Goal: Task Accomplishment & Management: Manage account settings

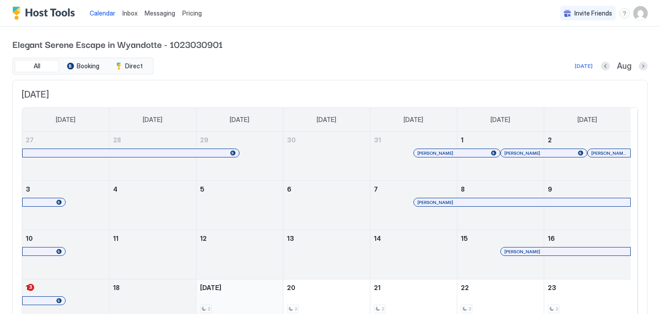
click at [239, 302] on div "2 $140-$215" at bounding box center [239, 304] width 79 height 42
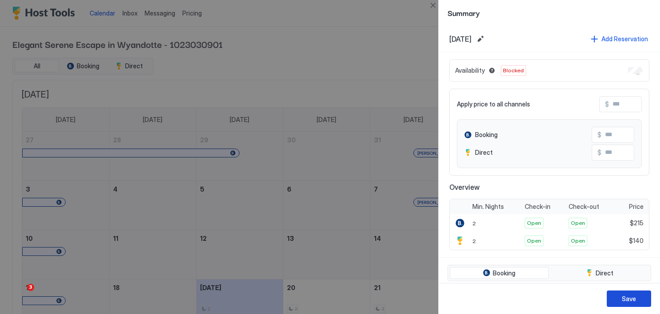
click at [633, 296] on div "Save" at bounding box center [629, 298] width 14 height 9
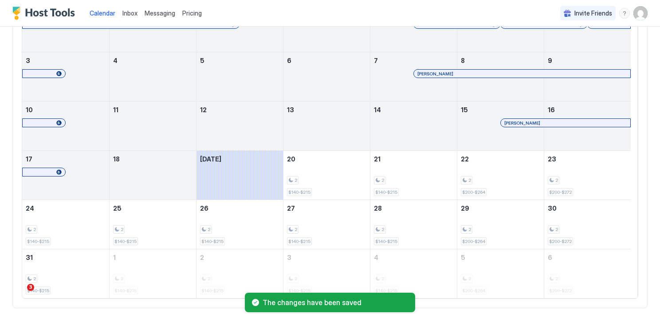
scroll to position [136, 0]
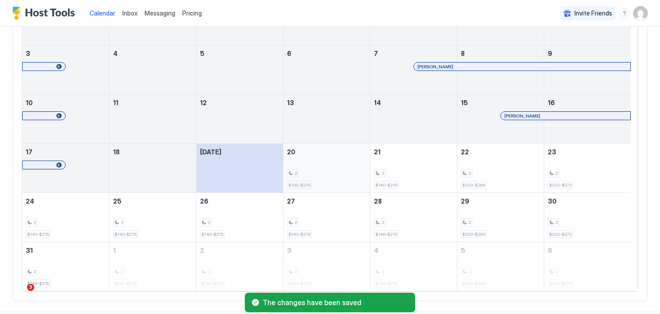
click at [321, 164] on div "2 $140-$215" at bounding box center [326, 168] width 79 height 42
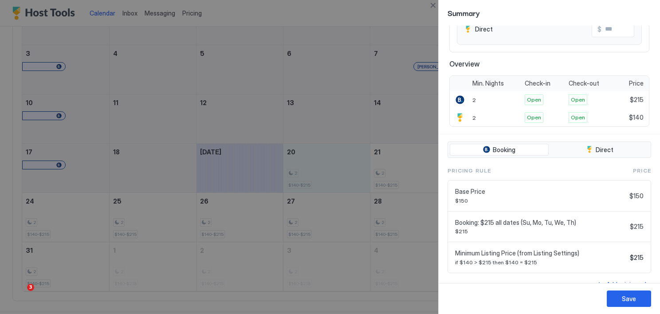
scroll to position [135, 0]
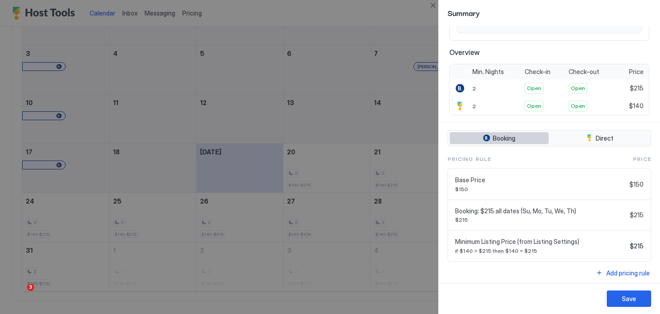
click at [504, 138] on span "Booking" at bounding box center [504, 138] width 23 height 8
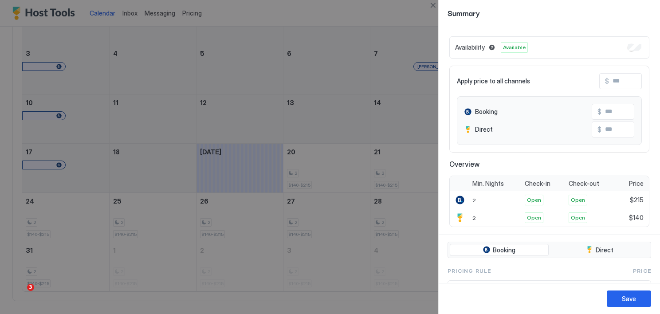
scroll to position [0, 0]
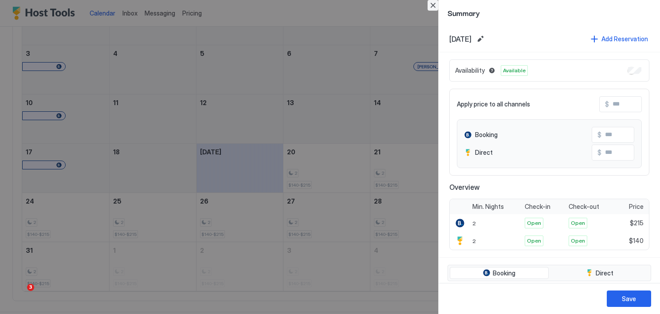
click at [434, 5] on button "Close" at bounding box center [432, 5] width 11 height 11
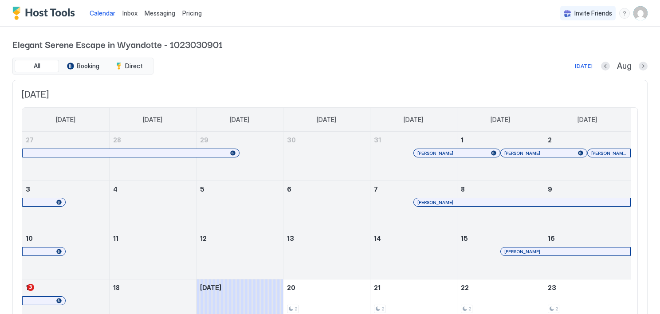
click at [125, 13] on span "Inbox" at bounding box center [129, 13] width 15 height 8
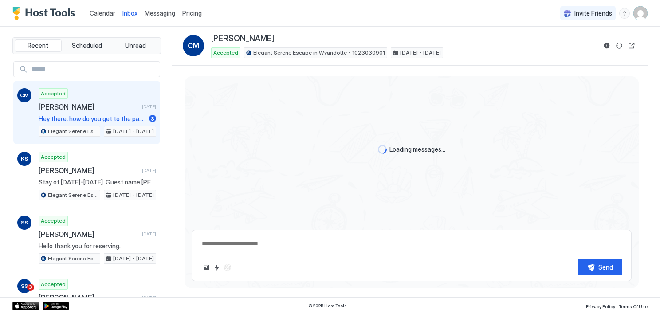
type textarea "*"
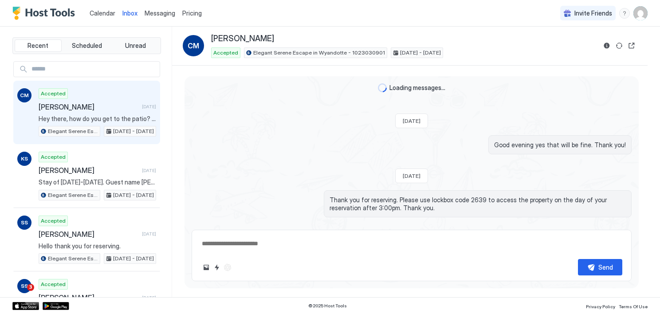
scroll to position [223, 0]
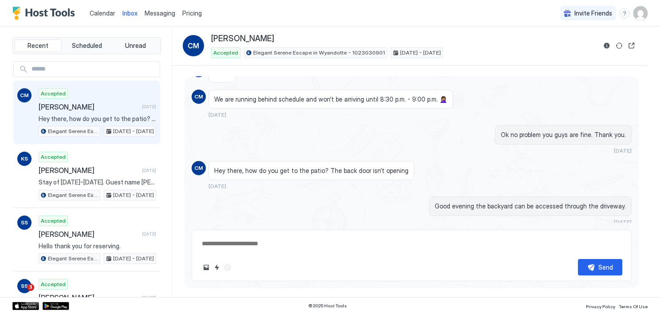
click at [156, 13] on span "Messaging" at bounding box center [160, 13] width 31 height 8
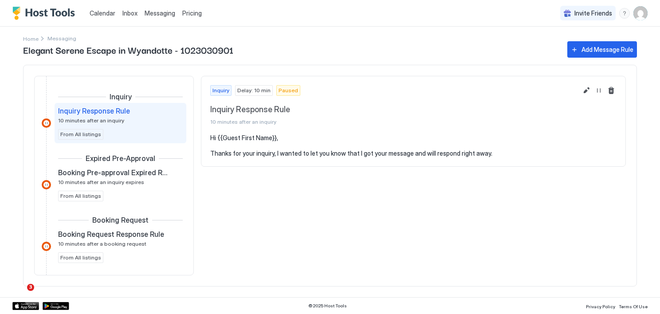
click at [193, 9] on span "Pricing" at bounding box center [192, 13] width 20 height 8
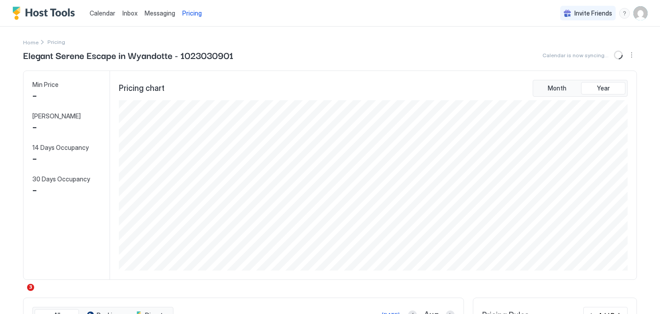
scroll to position [170, 511]
click at [160, 12] on span "Messaging" at bounding box center [160, 13] width 31 height 8
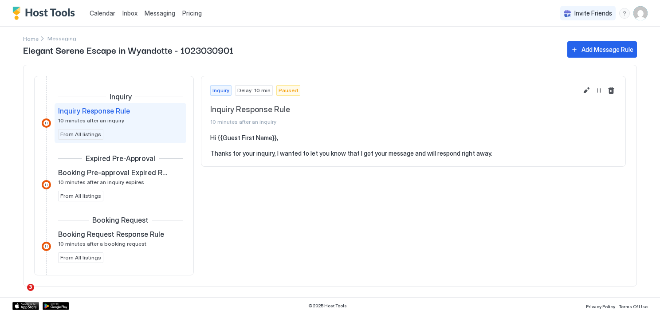
click at [189, 12] on span "Pricing" at bounding box center [192, 13] width 20 height 8
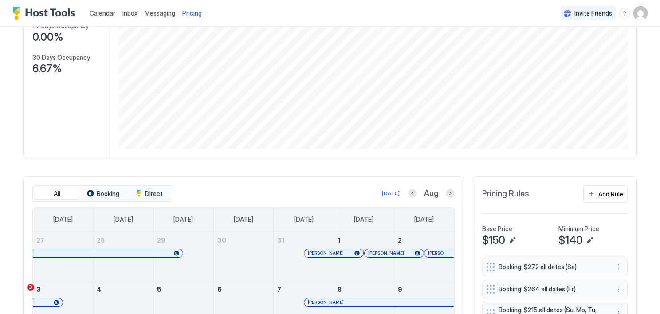
scroll to position [130, 0]
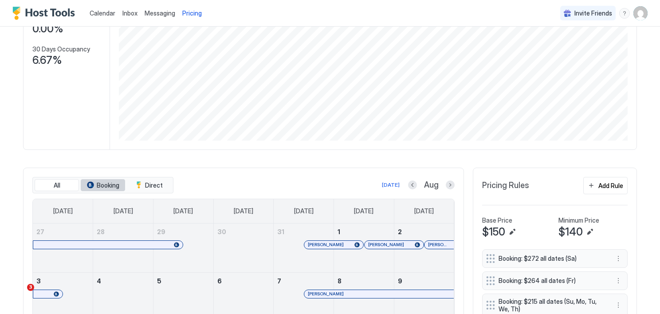
click at [101, 181] on span "Booking" at bounding box center [108, 185] width 23 height 8
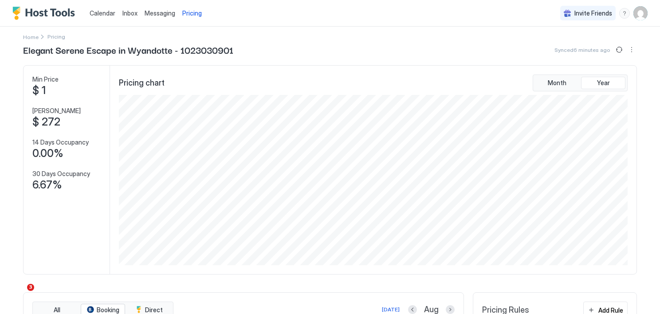
scroll to position [0, 0]
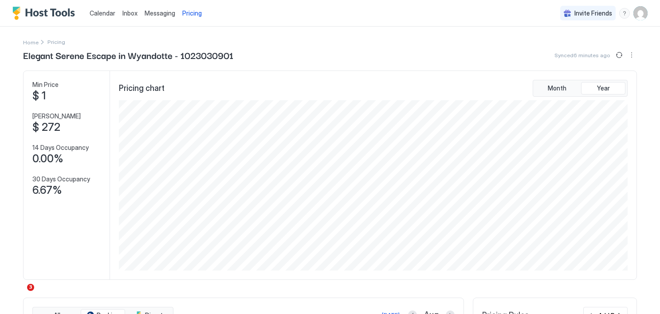
click at [96, 14] on span "Calendar" at bounding box center [103, 13] width 26 height 8
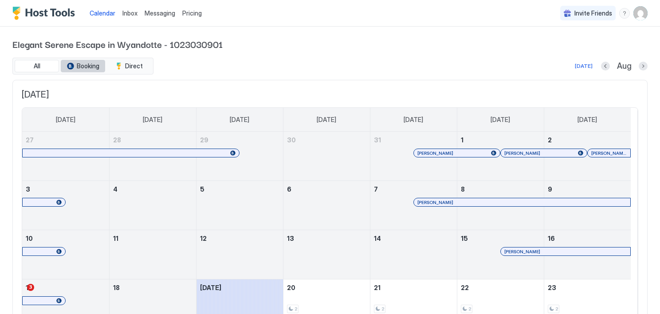
click at [90, 62] on span "Booking" at bounding box center [88, 66] width 23 height 8
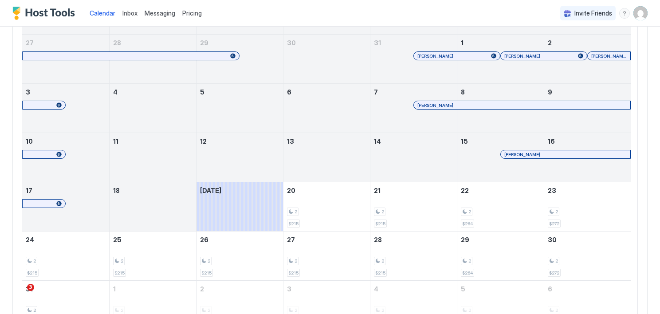
scroll to position [148, 0]
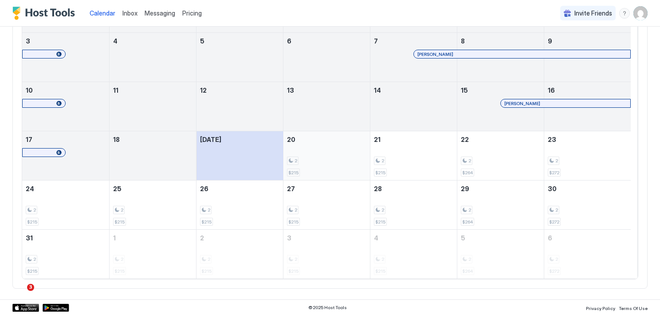
click at [313, 148] on div "2 $215" at bounding box center [326, 156] width 79 height 42
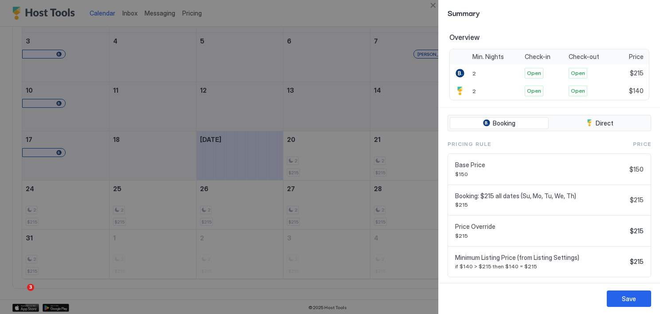
scroll to position [154, 0]
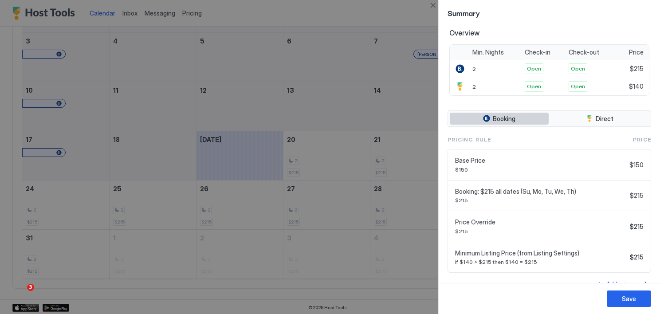
click at [505, 115] on span "Booking" at bounding box center [504, 119] width 23 height 8
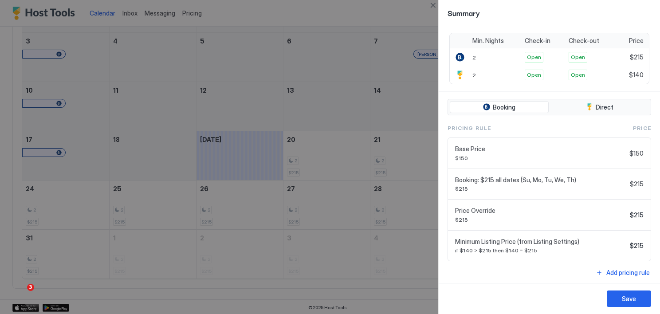
click at [495, 155] on span "$150" at bounding box center [540, 158] width 171 height 7
click at [525, 247] on span "if $140 > $215 then $140 = $215" at bounding box center [540, 250] width 171 height 7
click at [517, 106] on button "Booking" at bounding box center [499, 107] width 99 height 12
click at [505, 155] on span "$150" at bounding box center [540, 158] width 171 height 7
drag, startPoint x: 505, startPoint y: 153, endPoint x: 585, endPoint y: 133, distance: 82.9
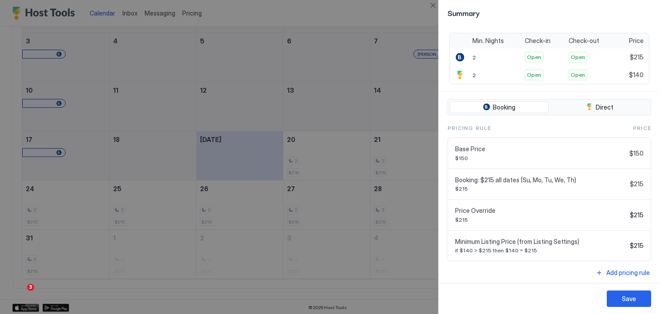
click at [585, 133] on div "Pricing Rule Price Base Price $150 $150 Booking: $215 all dates (Su, Mo, Tu, We…" at bounding box center [549, 192] width 204 height 137
drag, startPoint x: 585, startPoint y: 133, endPoint x: 631, endPoint y: 161, distance: 53.9
click at [631, 161] on div "Base Price $150 $150" at bounding box center [549, 153] width 203 height 31
drag, startPoint x: 631, startPoint y: 161, endPoint x: 525, endPoint y: 170, distance: 107.2
click at [525, 170] on div "Booking: $215 all dates (Su, Mo, Tu, We, Th) $215 $215" at bounding box center [549, 184] width 203 height 31
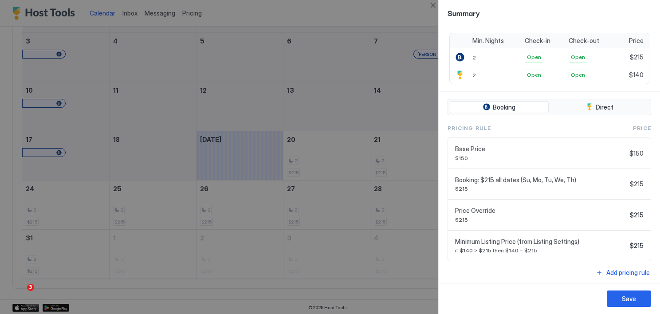
scroll to position [0, 0]
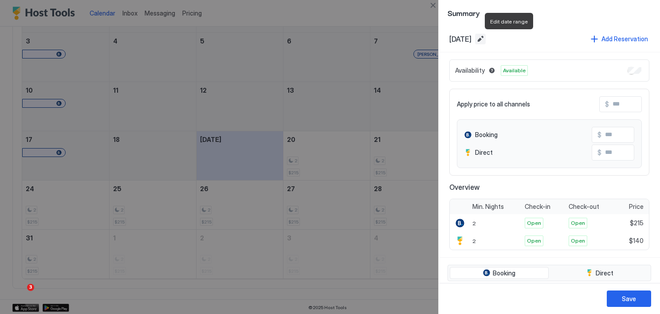
click at [486, 34] on button "Edit date range" at bounding box center [480, 39] width 11 height 11
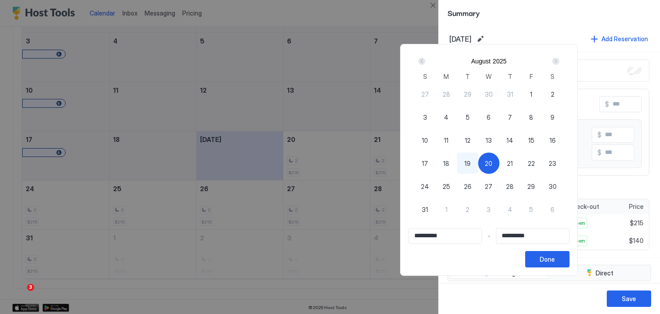
click at [546, 17] on div at bounding box center [330, 157] width 660 height 314
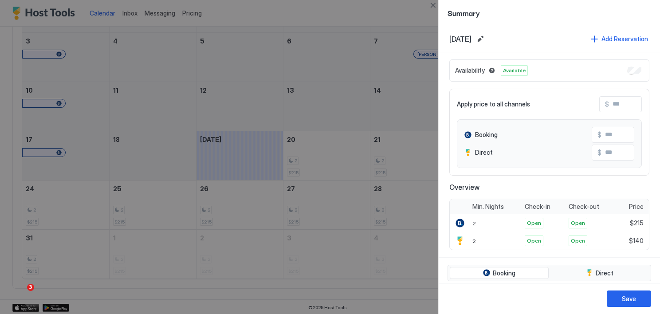
click at [234, 108] on div at bounding box center [330, 157] width 660 height 314
click at [430, 5] on button "Close" at bounding box center [432, 5] width 11 height 11
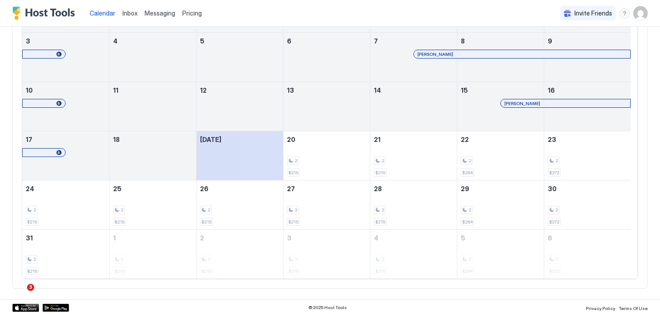
click at [195, 7] on div "Pricing" at bounding box center [192, 13] width 27 height 15
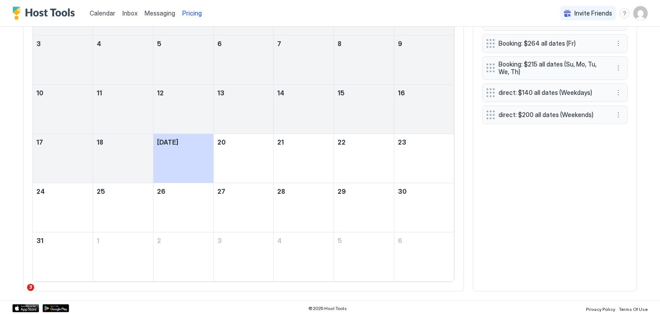
scroll to position [170, 511]
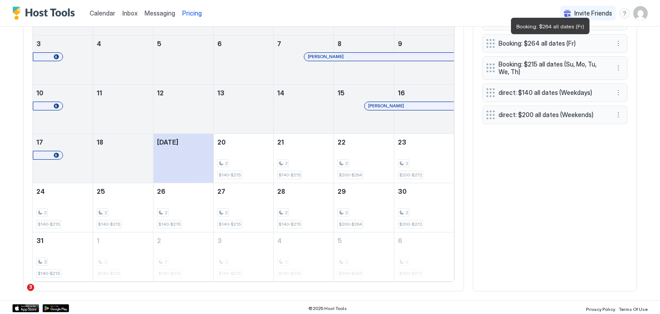
click at [592, 41] on span "Booking: $264 all dates (Fr)" at bounding box center [551, 43] width 106 height 8
click at [615, 40] on button "More options" at bounding box center [618, 43] width 11 height 11
click at [629, 50] on div "Edit" at bounding box center [626, 55] width 33 height 14
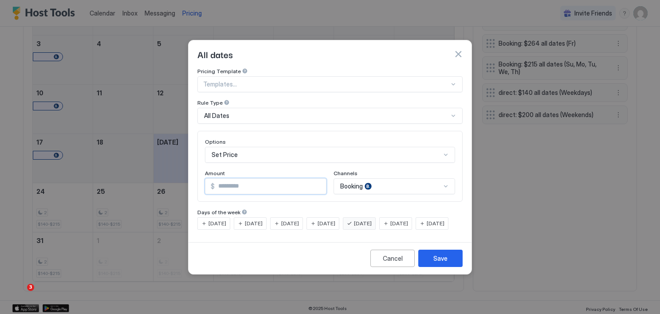
drag, startPoint x: 237, startPoint y: 180, endPoint x: 190, endPoint y: 187, distance: 47.6
click at [190, 187] on div "Pricing Template Templates... Rule Type All Dates Options Set Price Amount $ **…" at bounding box center [329, 153] width 283 height 171
type input "***"
click at [441, 263] on div "Save" at bounding box center [440, 258] width 14 height 9
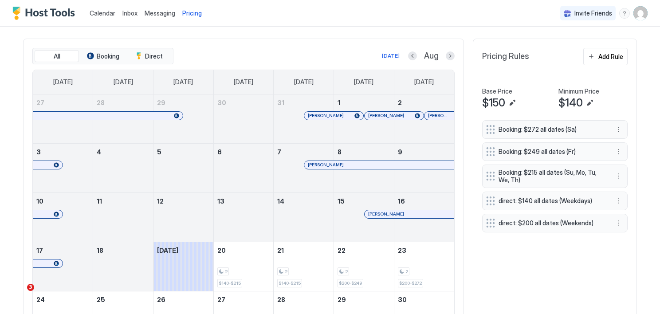
scroll to position [256, 0]
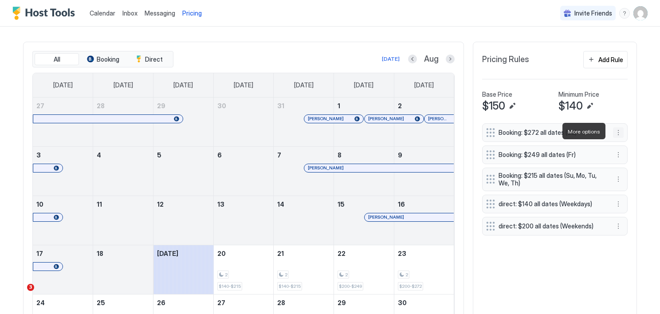
click at [616, 129] on button "More options" at bounding box center [618, 132] width 11 height 11
click at [627, 137] on div "Edit" at bounding box center [626, 144] width 33 height 14
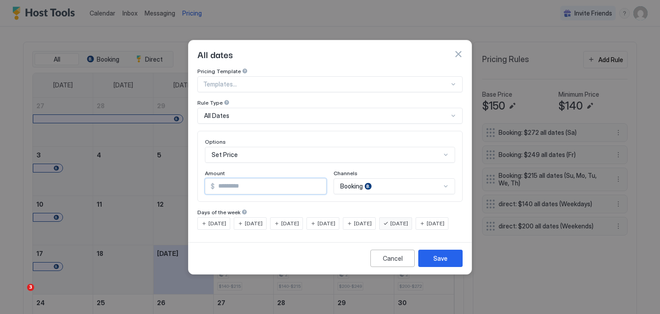
drag, startPoint x: 253, startPoint y: 172, endPoint x: 190, endPoint y: 177, distance: 62.8
click at [190, 177] on div "Pricing Template Templates... Rule Type All Dates Options Set Price Amount $ **…" at bounding box center [329, 153] width 283 height 171
type input "***"
click at [445, 267] on button "Save" at bounding box center [440, 258] width 44 height 17
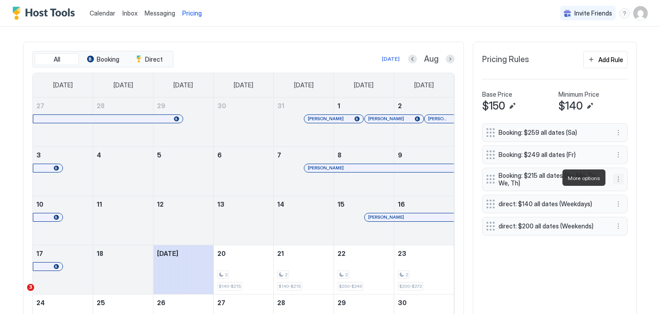
click at [614, 178] on button "More options" at bounding box center [618, 179] width 11 height 11
click at [627, 179] on div at bounding box center [330, 157] width 660 height 314
click at [617, 175] on button "More options" at bounding box center [618, 179] width 11 height 11
click at [625, 188] on span "Edit" at bounding box center [628, 190] width 10 height 7
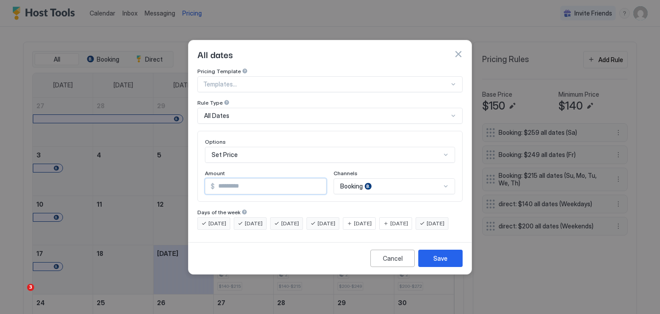
drag, startPoint x: 241, startPoint y: 178, endPoint x: 148, endPoint y: 182, distance: 93.6
click at [148, 182] on div "All dates Pricing Template Templates... Rule Type All Dates Options Set Price A…" at bounding box center [330, 157] width 660 height 314
type input "***"
click at [454, 263] on button "Save" at bounding box center [440, 258] width 44 height 17
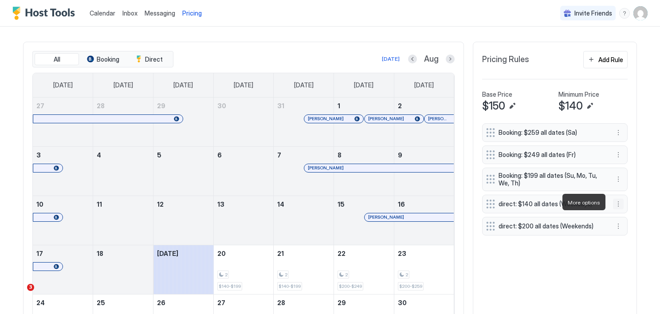
click at [617, 202] on button "More options" at bounding box center [618, 204] width 11 height 11
click at [625, 212] on span "Edit" at bounding box center [628, 214] width 10 height 7
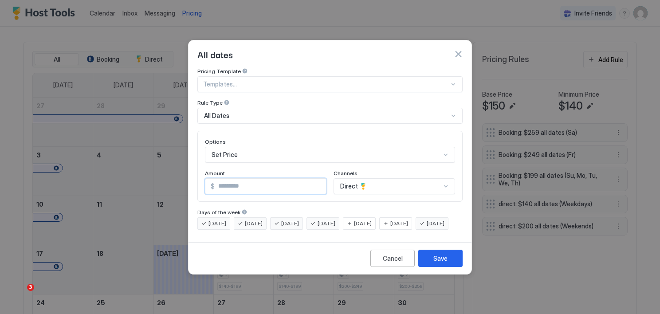
click at [317, 180] on input "***" at bounding box center [270, 186] width 111 height 15
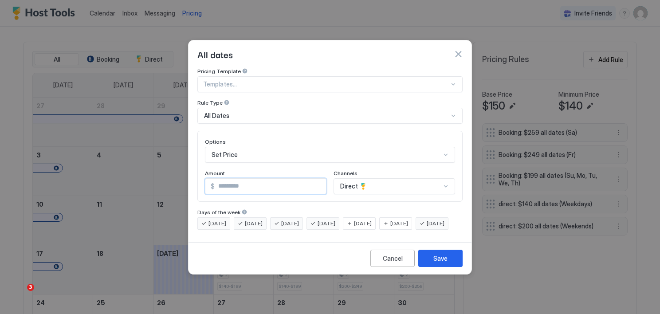
click at [317, 180] on input "***" at bounding box center [270, 186] width 111 height 15
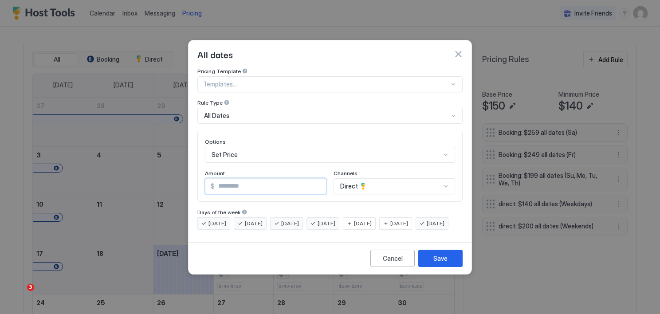
click at [317, 180] on input "***" at bounding box center [270, 186] width 111 height 15
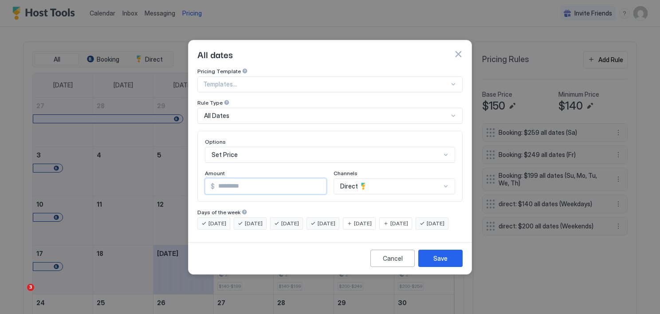
click at [317, 180] on input "***" at bounding box center [270, 186] width 111 height 15
type input "***"
click at [317, 180] on input "***" at bounding box center [270, 186] width 111 height 15
click at [440, 263] on div "Save" at bounding box center [440, 258] width 14 height 9
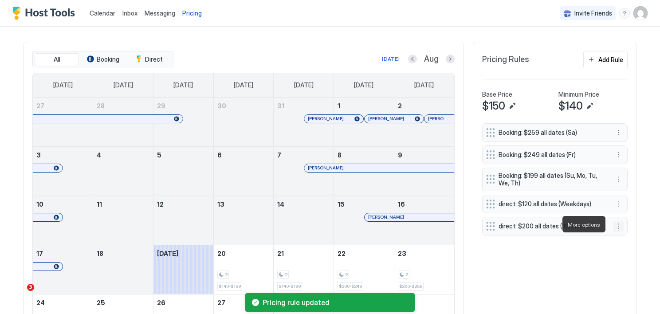
click at [614, 226] on button "More options" at bounding box center [618, 226] width 11 height 11
click at [624, 238] on span "Edit" at bounding box center [628, 236] width 10 height 7
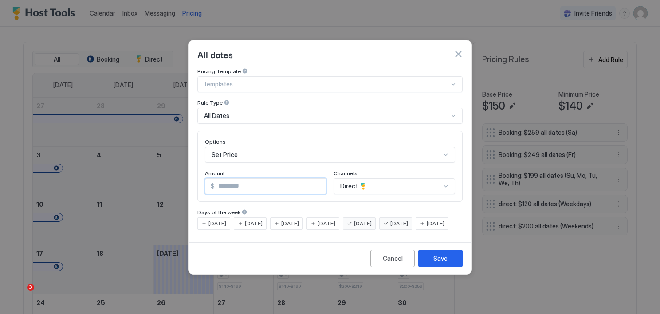
drag, startPoint x: 266, startPoint y: 176, endPoint x: 86, endPoint y: 197, distance: 181.2
click at [86, 197] on div "All dates Pricing Template Templates... Rule Type All Dates Options Set Price A…" at bounding box center [330, 157] width 660 height 314
type input "***"
click at [443, 262] on div "Save" at bounding box center [440, 258] width 14 height 9
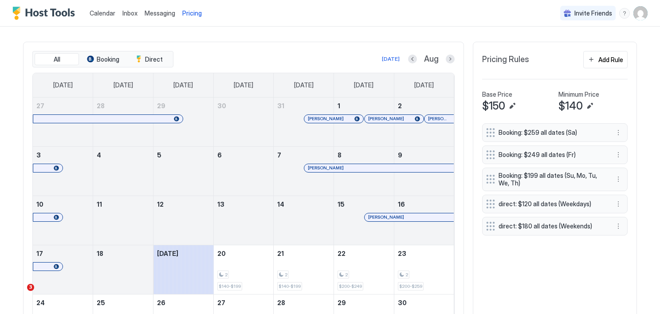
click at [234, 54] on div "Today Aug" at bounding box center [314, 59] width 279 height 11
click at [611, 57] on div "Add Rule" at bounding box center [610, 59] width 25 height 9
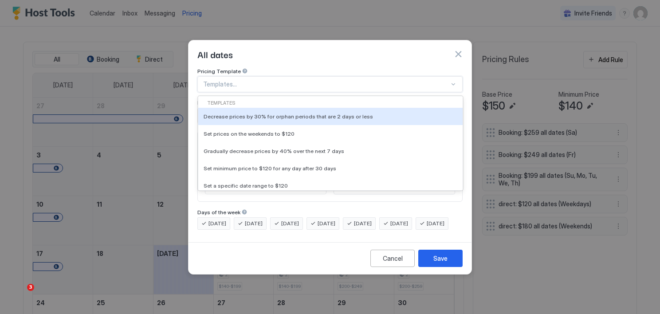
click at [452, 81] on div at bounding box center [453, 84] width 7 height 7
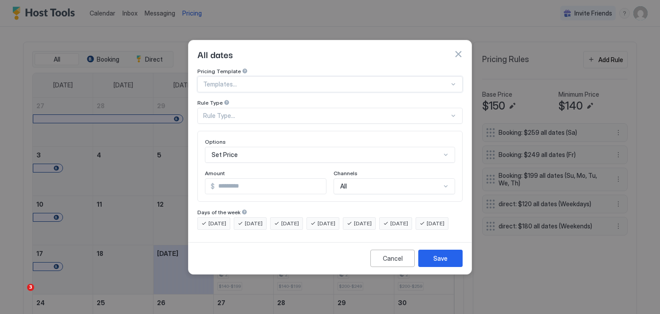
click at [452, 81] on div at bounding box center [453, 84] width 7 height 7
click at [454, 50] on button "button" at bounding box center [458, 54] width 9 height 9
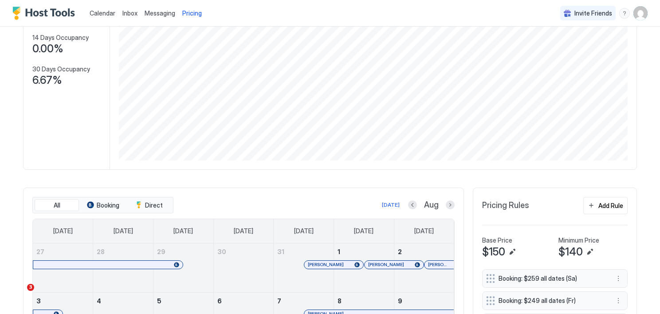
scroll to position [0, 0]
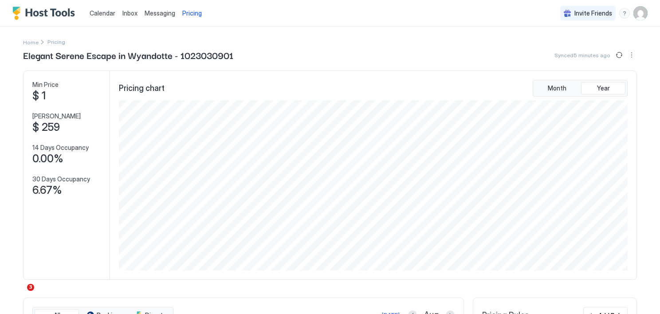
click at [633, 16] on img "User profile" at bounding box center [640, 13] width 14 height 14
click at [554, 50] on span "Settings" at bounding box center [554, 50] width 24 height 8
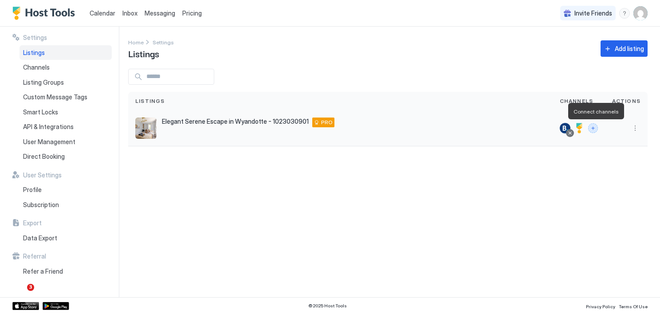
click at [596, 129] on button "Connect channels" at bounding box center [593, 128] width 10 height 10
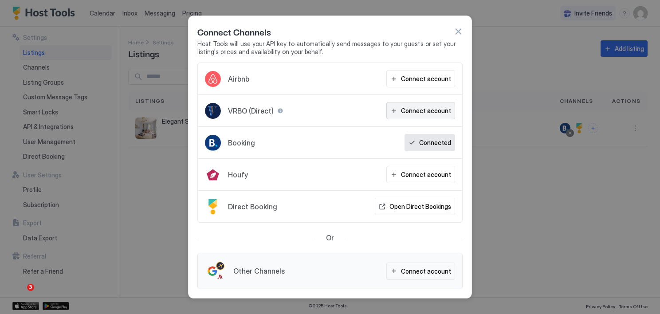
click at [415, 113] on div "Connect account" at bounding box center [426, 110] width 50 height 9
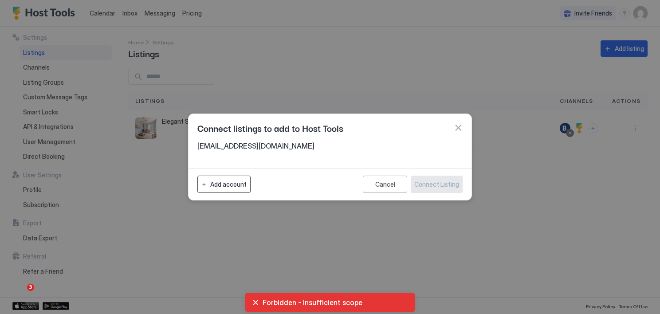
click at [229, 183] on div "Add account" at bounding box center [228, 184] width 36 height 9
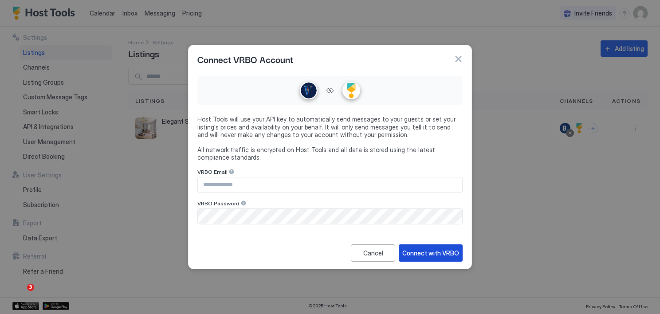
click at [440, 247] on button "Connect with VRBO" at bounding box center [431, 252] width 64 height 17
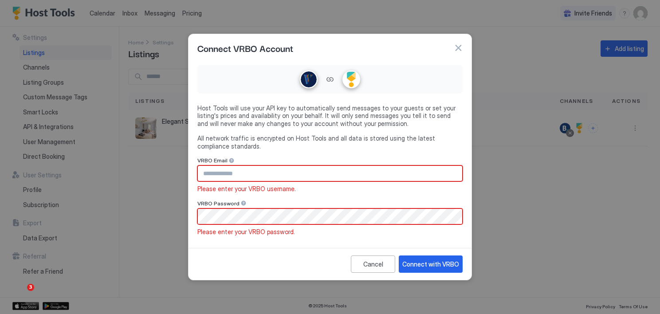
click at [280, 172] on input "Input Field" at bounding box center [330, 173] width 264 height 15
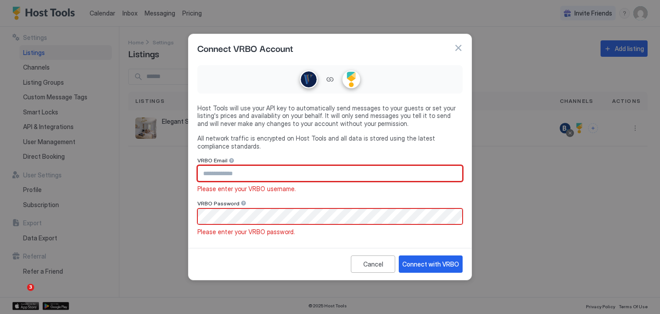
type input "**********"
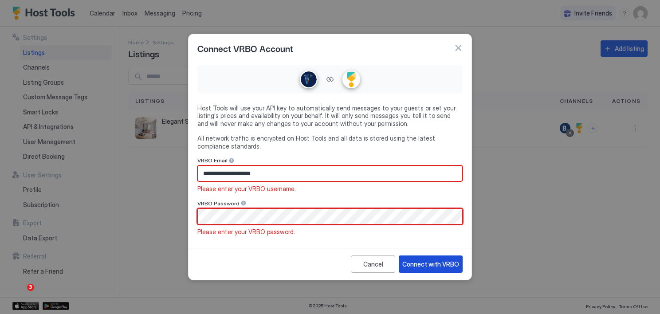
click at [435, 266] on div "Connect with VRBO" at bounding box center [430, 263] width 57 height 9
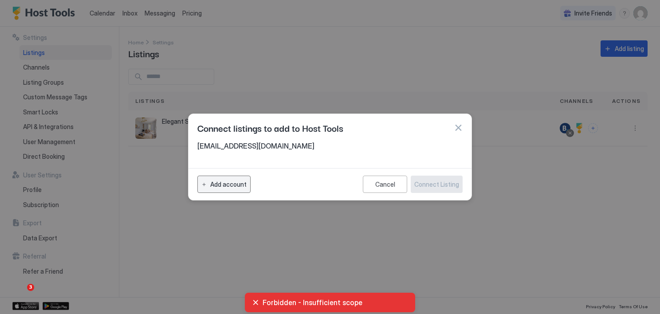
click at [231, 184] on div "Add account" at bounding box center [228, 184] width 36 height 9
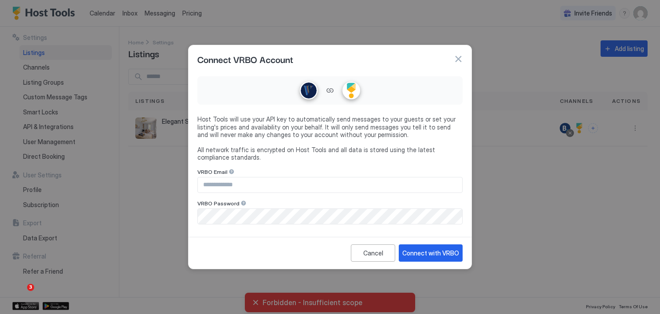
click at [247, 185] on input "Input Field" at bounding box center [330, 184] width 264 height 15
type input "**********"
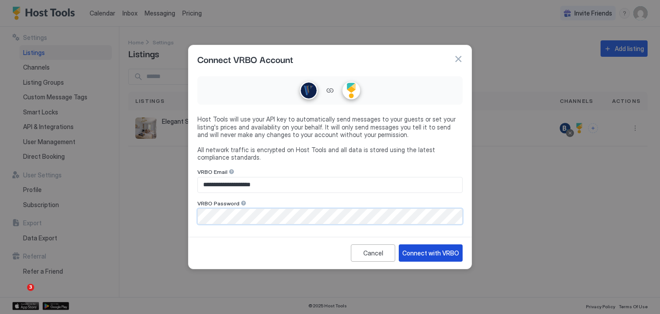
click at [447, 255] on div "Connect with VRBO" at bounding box center [430, 252] width 57 height 9
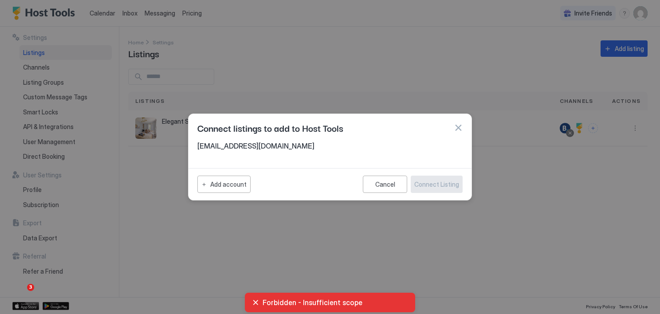
click at [257, 305] on div "Forbidden - Insufficient scope" at bounding box center [330, 302] width 156 height 9
click at [259, 147] on span "[EMAIL_ADDRESS][DOMAIN_NAME]" at bounding box center [329, 145] width 265 height 9
click at [236, 146] on span "[EMAIL_ADDRESS][DOMAIN_NAME]" at bounding box center [329, 145] width 265 height 9
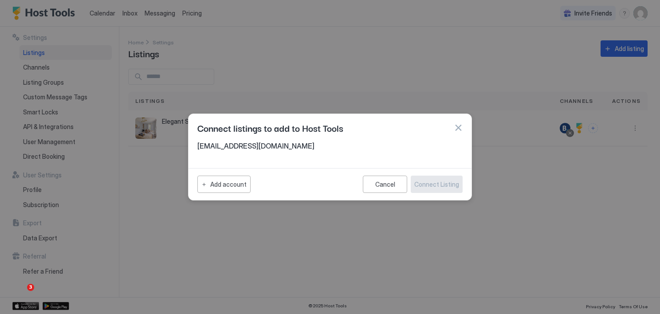
click at [458, 128] on button "button" at bounding box center [458, 127] width 9 height 9
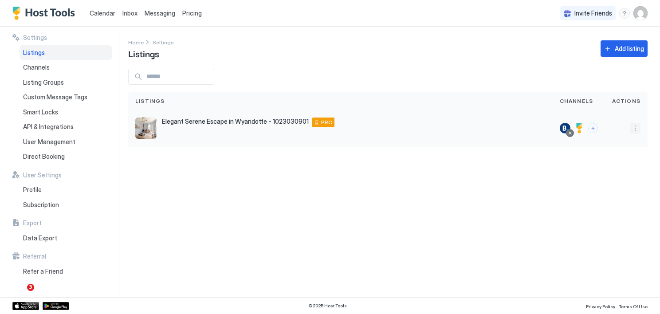
click at [634, 130] on button "More options" at bounding box center [635, 128] width 11 height 11
click at [616, 166] on span "Listing Settings" at bounding box center [614, 169] width 39 height 7
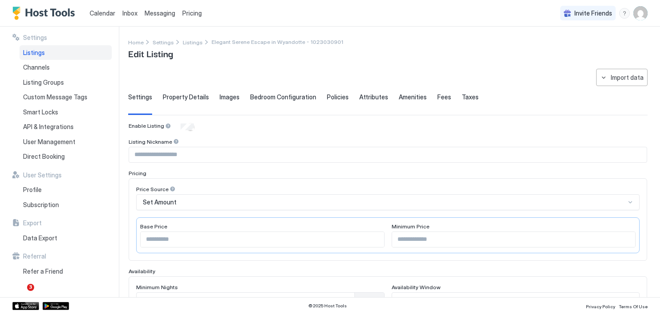
click at [186, 95] on span "Property Details" at bounding box center [186, 97] width 46 height 8
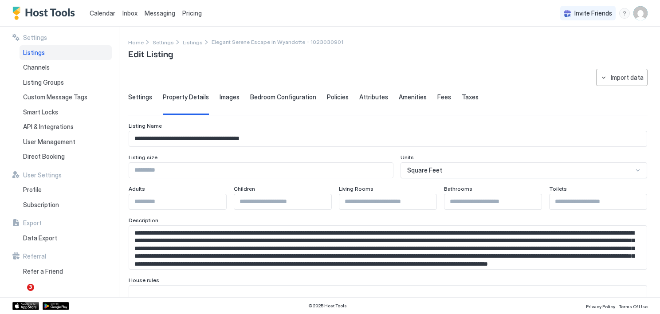
click at [227, 96] on span "Images" at bounding box center [229, 97] width 20 height 8
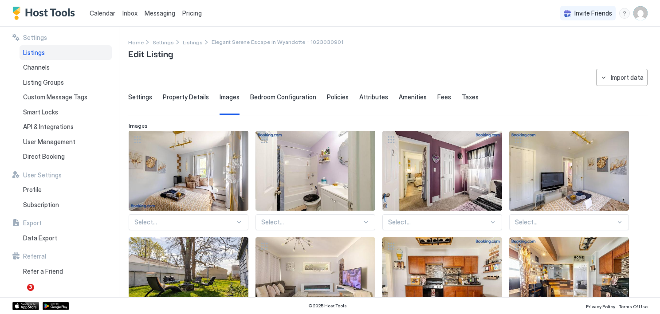
click at [266, 94] on span "Bedroom Configuration" at bounding box center [283, 97] width 66 height 8
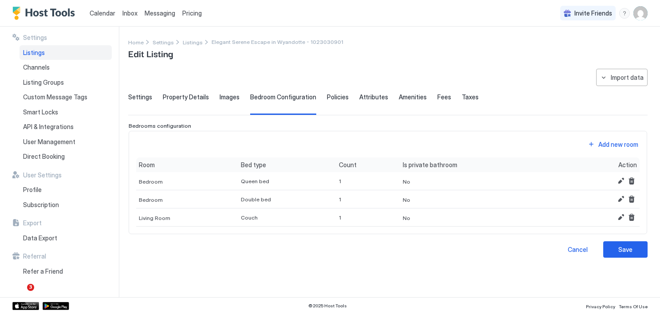
click at [340, 96] on span "Policies" at bounding box center [338, 97] width 22 height 8
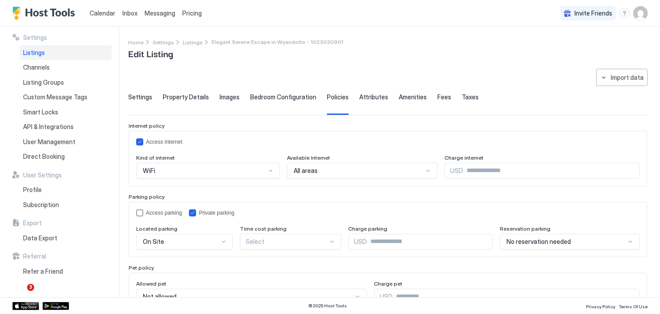
click at [367, 98] on span "Attributes" at bounding box center [373, 97] width 29 height 8
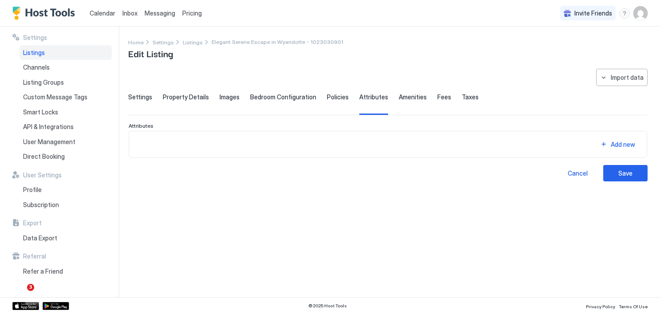
click at [406, 98] on span "Amenities" at bounding box center [413, 97] width 28 height 8
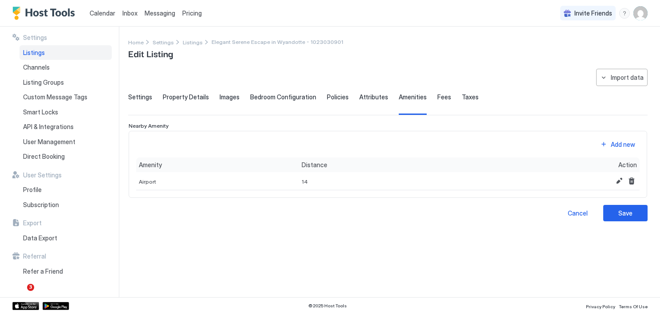
click at [437, 95] on span "Fees" at bounding box center [444, 97] width 14 height 8
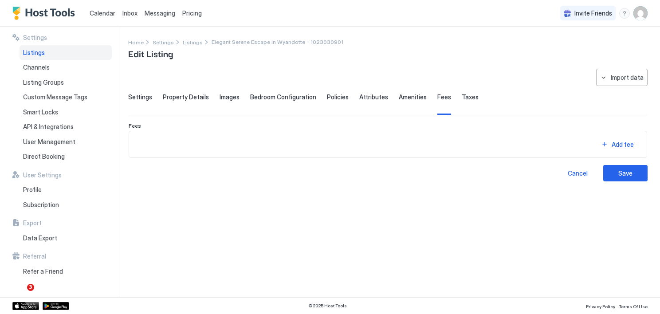
click at [462, 95] on span "Taxes" at bounding box center [470, 97] width 17 height 8
click at [613, 77] on div "Import data" at bounding box center [627, 77] width 33 height 9
click at [613, 77] on div at bounding box center [330, 157] width 660 height 314
click at [41, 69] on span "Channels" at bounding box center [36, 67] width 27 height 8
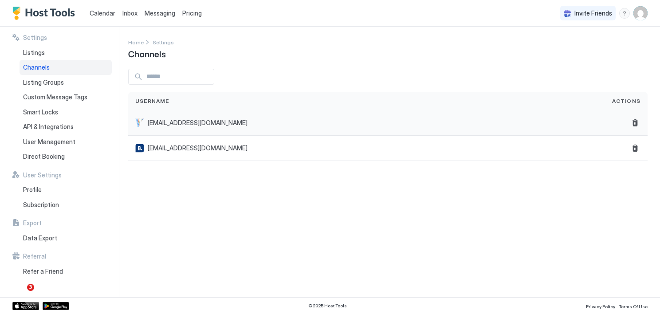
click at [177, 124] on span "[EMAIL_ADDRESS][DOMAIN_NAME]" at bounding box center [198, 123] width 100 height 8
click at [104, 11] on span "Calendar" at bounding box center [103, 13] width 26 height 8
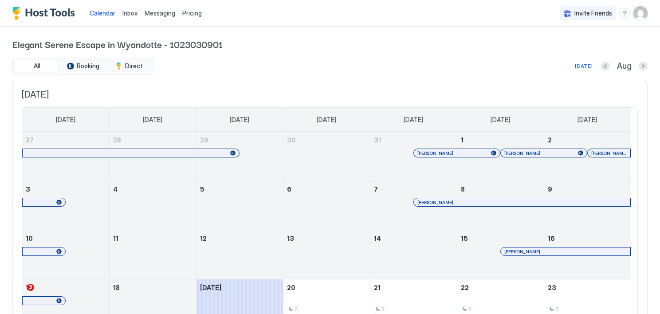
click at [44, 14] on img "Host Tools Logo" at bounding box center [45, 13] width 67 height 13
click at [43, 13] on img "Host Tools Logo" at bounding box center [45, 13] width 67 height 13
click at [633, 14] on img "User profile" at bounding box center [640, 13] width 14 height 14
click at [43, 14] on div at bounding box center [330, 157] width 660 height 314
click at [633, 14] on img "User profile" at bounding box center [640, 13] width 14 height 14
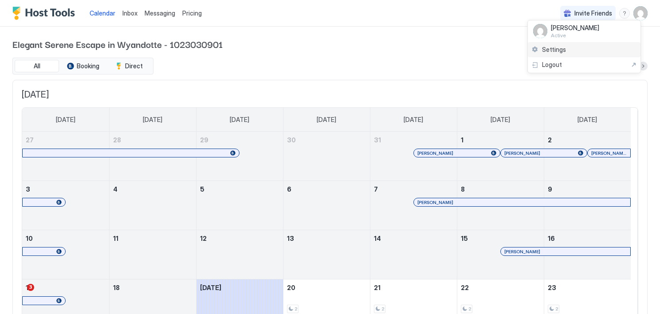
click at [552, 50] on span "Settings" at bounding box center [554, 50] width 24 height 8
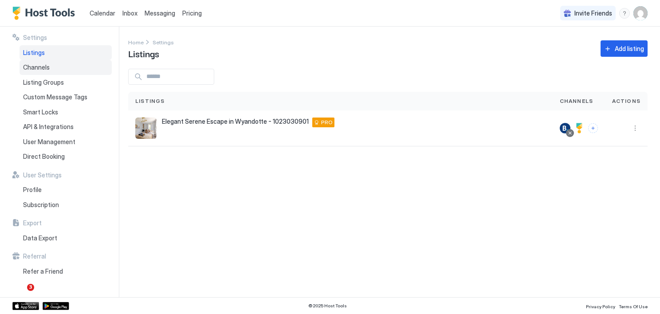
click at [31, 65] on span "Channels" at bounding box center [36, 67] width 27 height 8
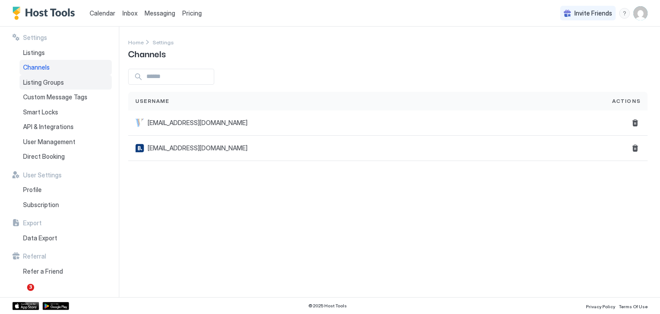
click at [39, 83] on span "Listing Groups" at bounding box center [43, 82] width 41 height 8
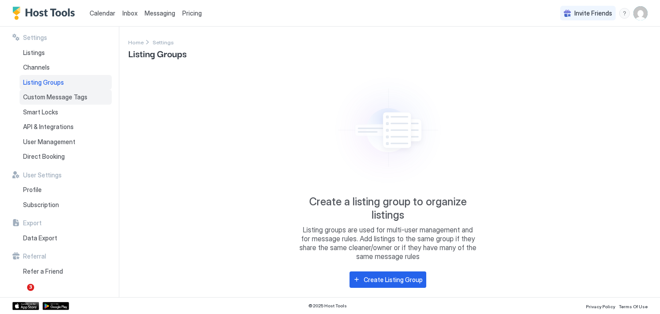
click at [37, 95] on span "Custom Message Tags" at bounding box center [55, 97] width 64 height 8
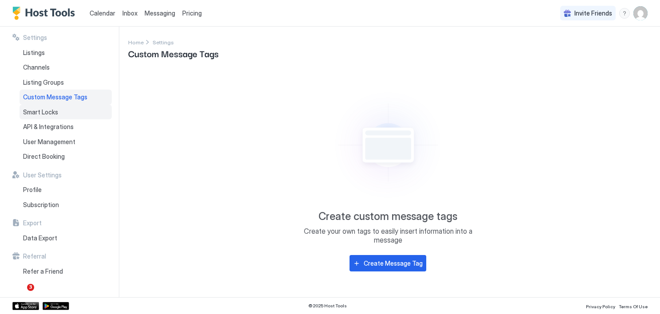
click at [39, 115] on span "Smart Locks" at bounding box center [40, 112] width 35 height 8
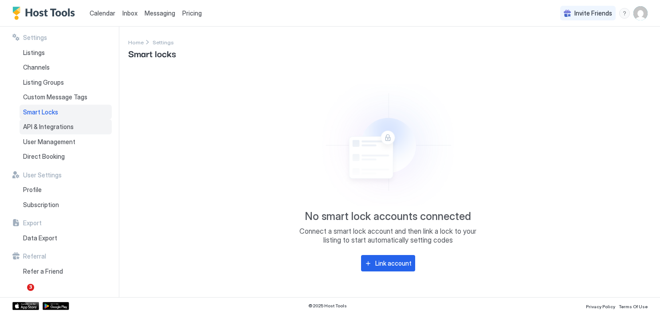
click at [38, 125] on span "API & Integrations" at bounding box center [48, 127] width 51 height 8
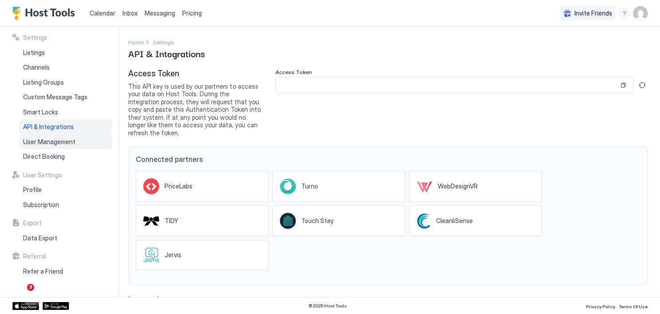
click at [37, 140] on span "User Management" at bounding box center [49, 142] width 52 height 8
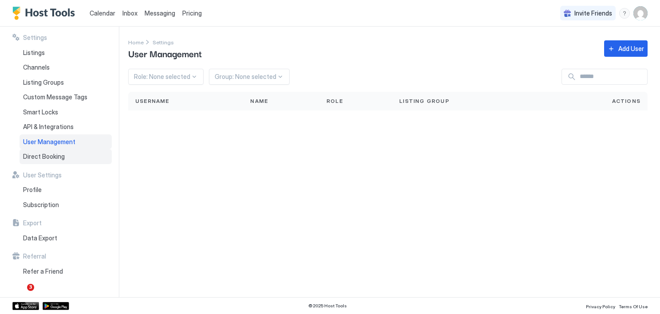
click at [27, 158] on span "Direct Booking" at bounding box center [44, 157] width 42 height 8
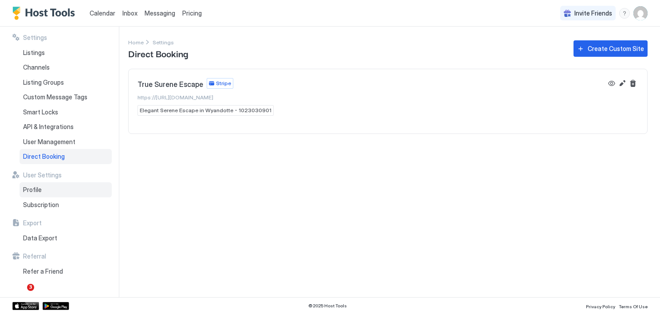
click at [30, 195] on div "Profile" at bounding box center [66, 189] width 92 height 15
click at [39, 188] on span "Profile" at bounding box center [32, 190] width 19 height 8
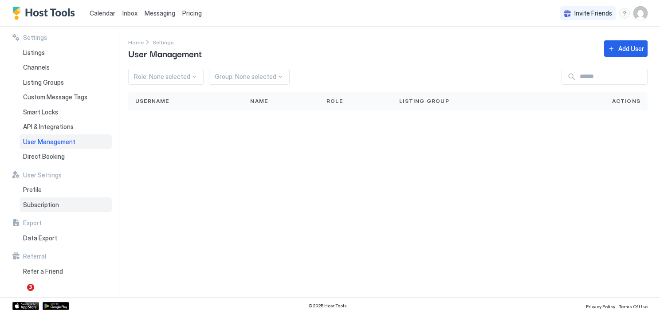
click at [43, 203] on span "Subscription" at bounding box center [41, 205] width 36 height 8
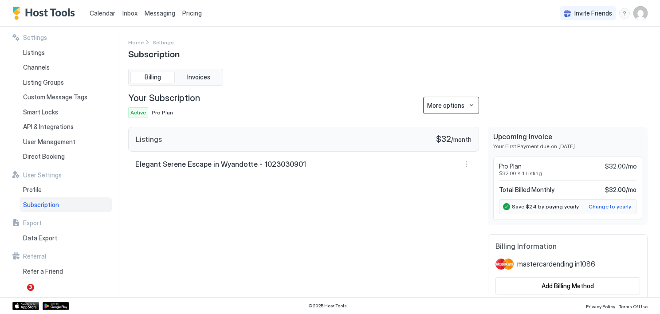
click at [460, 106] on button "More options" at bounding box center [451, 105] width 56 height 17
click at [460, 106] on div at bounding box center [330, 157] width 660 height 314
click at [40, 233] on div "Data Export" at bounding box center [66, 238] width 92 height 15
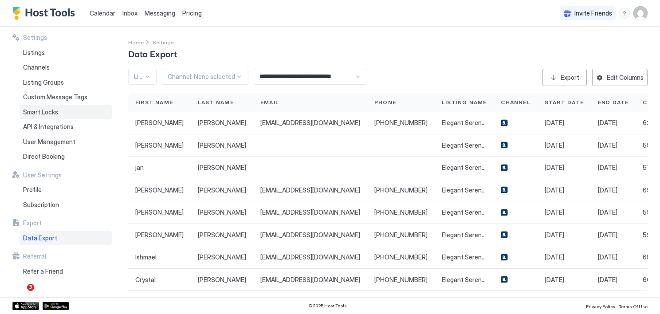
click at [43, 118] on div "Smart Locks" at bounding box center [66, 112] width 92 height 15
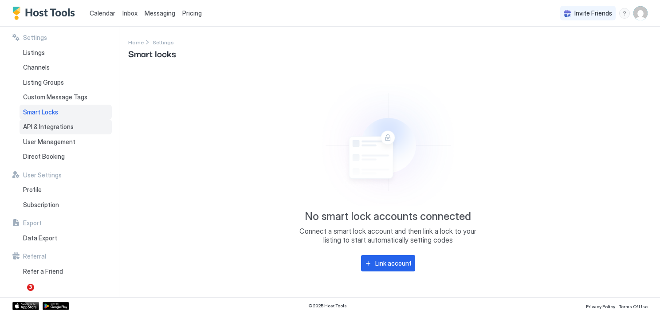
click at [44, 128] on span "API & Integrations" at bounding box center [48, 127] width 51 height 8
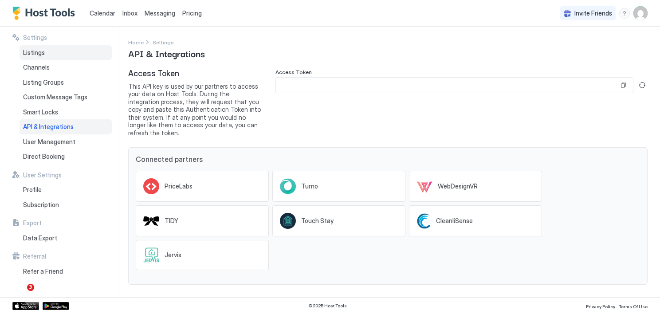
click at [35, 51] on span "Listings" at bounding box center [34, 53] width 22 height 8
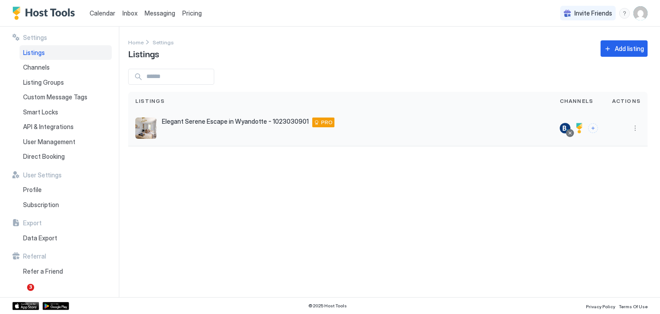
click at [142, 133] on img "listing image" at bounding box center [145, 128] width 21 height 21
click at [619, 51] on div "Add listing" at bounding box center [629, 48] width 29 height 9
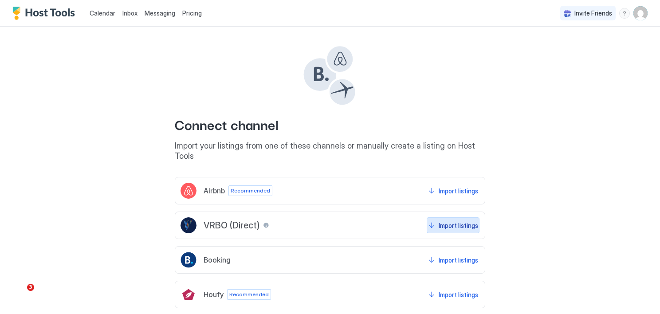
click at [452, 222] on button "Import listings" at bounding box center [453, 225] width 53 height 16
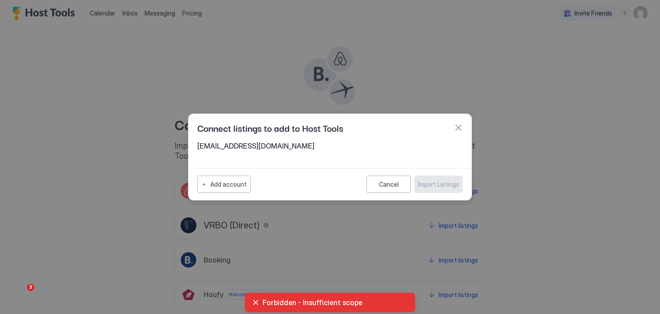
click at [251, 147] on span "[EMAIL_ADDRESS][DOMAIN_NAME]" at bounding box center [329, 145] width 265 height 9
click at [231, 188] on div "Add account" at bounding box center [228, 184] width 36 height 9
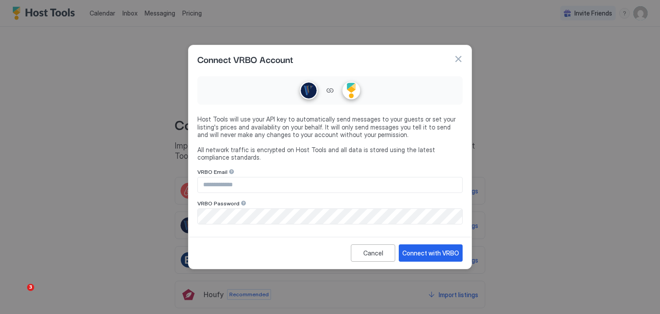
drag, startPoint x: 458, startPoint y: 57, endPoint x: 324, endPoint y: 84, distance: 136.7
click at [324, 84] on div at bounding box center [329, 90] width 265 height 28
click at [372, 251] on div "Cancel" at bounding box center [373, 252] width 20 height 9
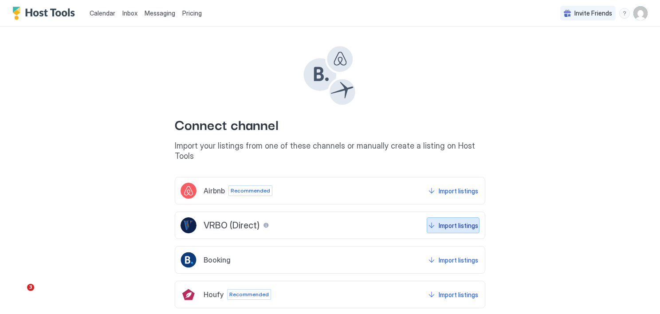
click at [440, 221] on div "Import listings" at bounding box center [458, 225] width 39 height 9
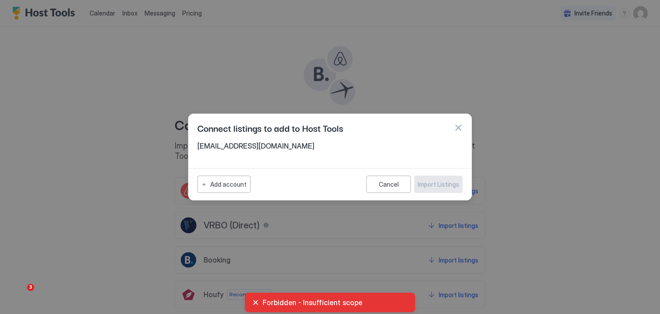
click at [262, 301] on span "Forbidden - Insufficient scope" at bounding box center [334, 302] width 145 height 9
click at [249, 303] on div "Forbidden - Insufficient scope" at bounding box center [330, 303] width 170 height 20
click at [257, 304] on div "Forbidden - Insufficient scope" at bounding box center [330, 302] width 156 height 9
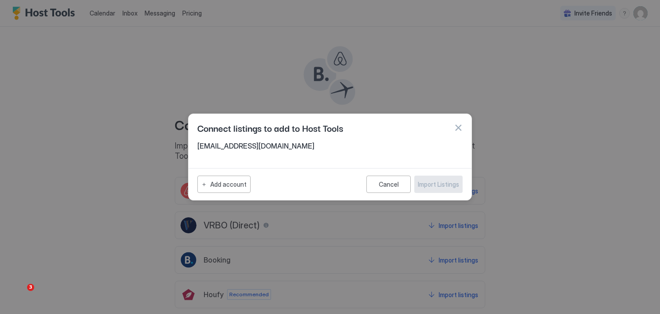
click at [607, 150] on div at bounding box center [330, 157] width 660 height 314
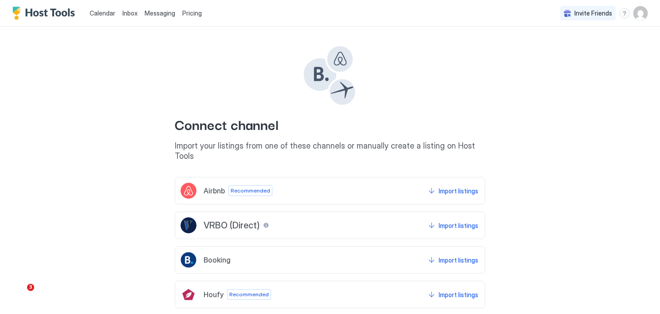
click at [102, 14] on span "Calendar" at bounding box center [103, 13] width 26 height 8
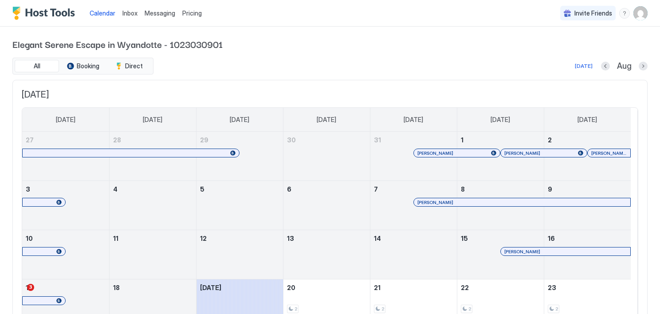
click at [297, 39] on span "Elegant Serene Escape in Wyandotte - 1023030901" at bounding box center [329, 43] width 635 height 13
click at [635, 14] on img "User profile" at bounding box center [640, 13] width 14 height 14
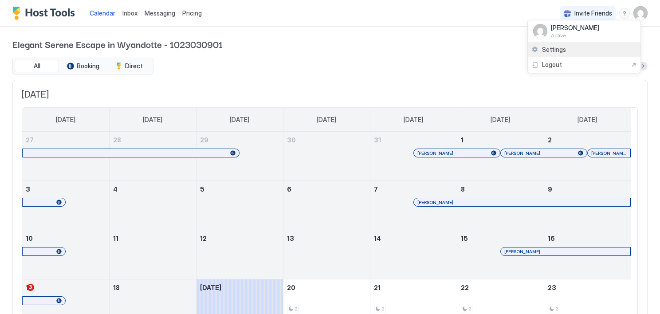
click at [548, 51] on span "Settings" at bounding box center [554, 50] width 24 height 8
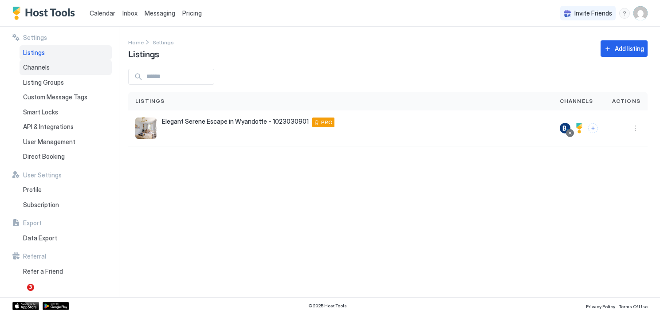
click at [39, 70] on span "Channels" at bounding box center [36, 67] width 27 height 8
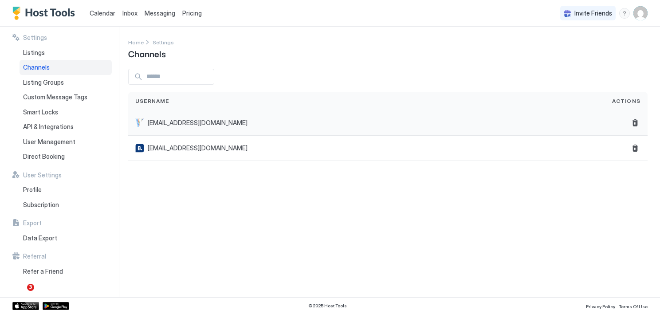
click at [180, 125] on span "[EMAIL_ADDRESS][DOMAIN_NAME]" at bounding box center [198, 123] width 100 height 8
click at [635, 122] on button "Delete" at bounding box center [635, 123] width 11 height 11
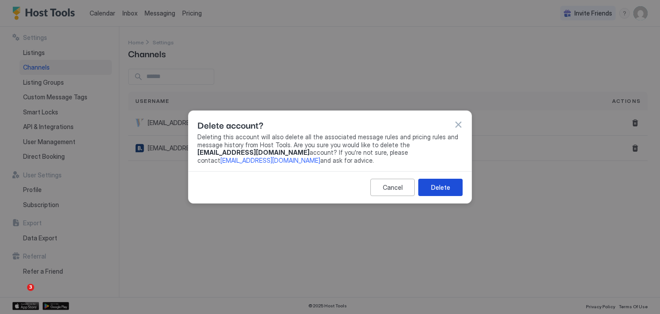
click at [433, 185] on div "Delete" at bounding box center [440, 187] width 19 height 9
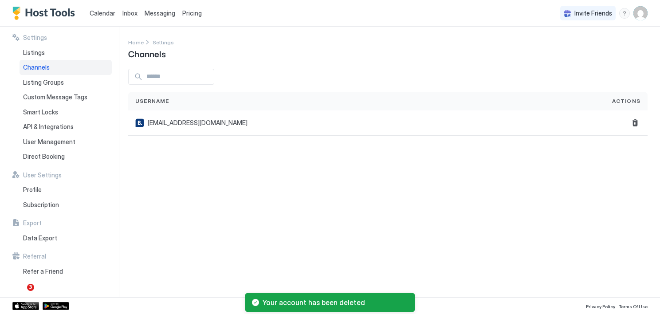
click at [27, 66] on span "Channels" at bounding box center [36, 67] width 27 height 8
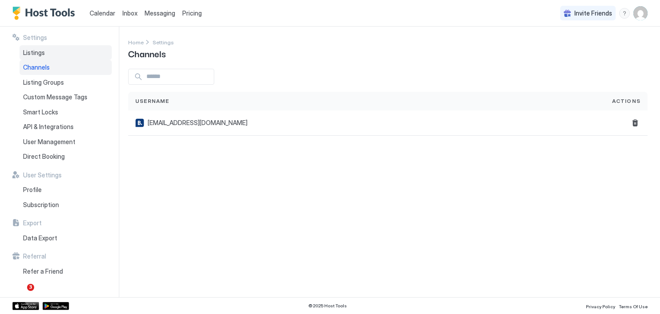
click at [33, 52] on span "Listings" at bounding box center [34, 53] width 22 height 8
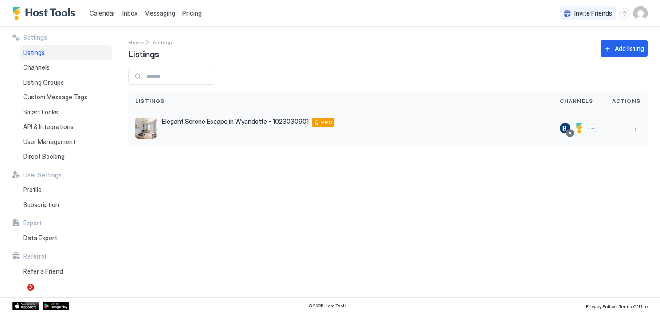
click at [598, 132] on div at bounding box center [593, 128] width 10 height 10
click at [596, 129] on button "Connect channels" at bounding box center [593, 128] width 10 height 10
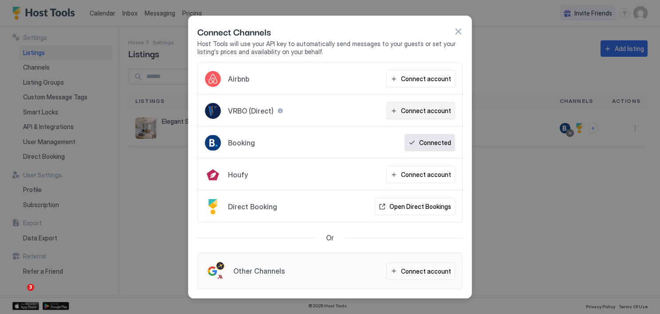
click at [411, 110] on div "Connect account" at bounding box center [426, 110] width 50 height 9
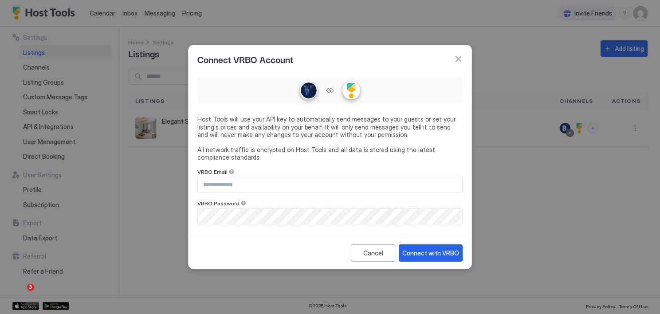
click at [261, 179] on input "Input Field" at bounding box center [330, 184] width 264 height 15
type input "**********"
click at [383, 177] on div "VRBO Password" at bounding box center [329, 172] width 265 height 8
click at [438, 250] on div "Connect with VRBO" at bounding box center [430, 252] width 57 height 9
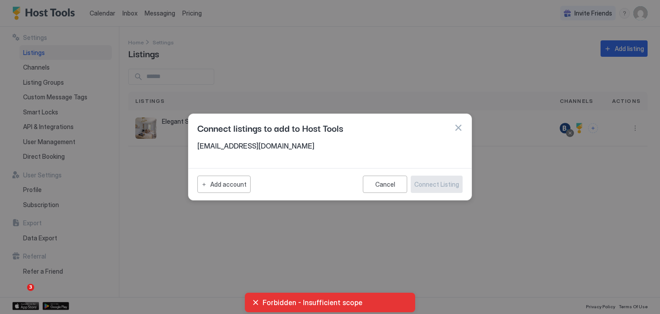
click at [460, 128] on button "button" at bounding box center [458, 127] width 9 height 9
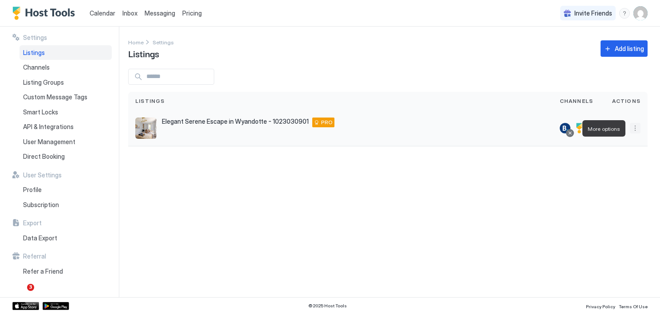
click at [635, 128] on button "More options" at bounding box center [635, 128] width 11 height 11
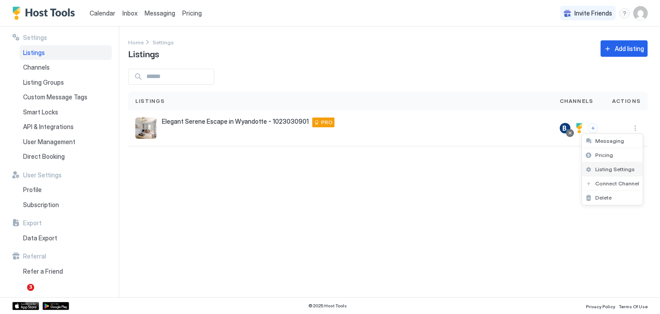
click at [612, 168] on span "Listing Settings" at bounding box center [614, 169] width 39 height 7
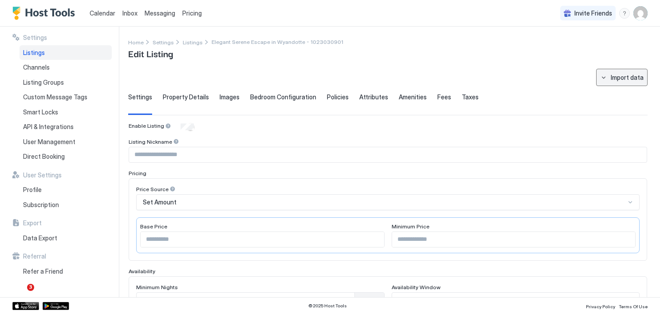
click at [618, 70] on button "Import data" at bounding box center [621, 77] width 51 height 17
click at [496, 51] on div at bounding box center [330, 157] width 660 height 314
click at [182, 100] on span "Property Details" at bounding box center [186, 97] width 46 height 8
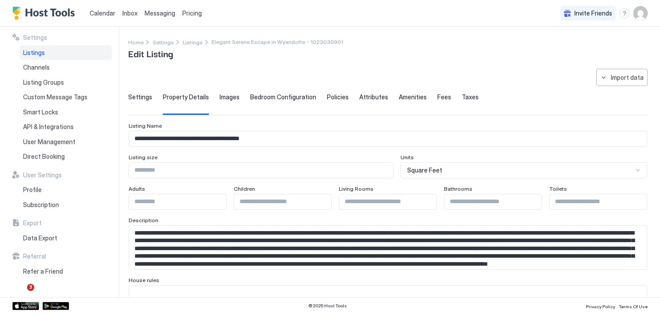
click at [228, 99] on span "Images" at bounding box center [229, 97] width 20 height 8
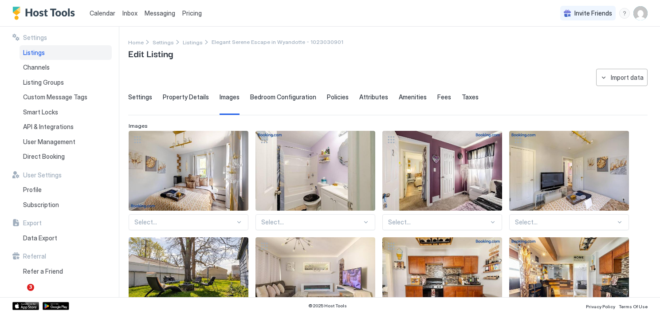
click at [288, 104] on div "Bedroom Configuration" at bounding box center [283, 104] width 66 height 22
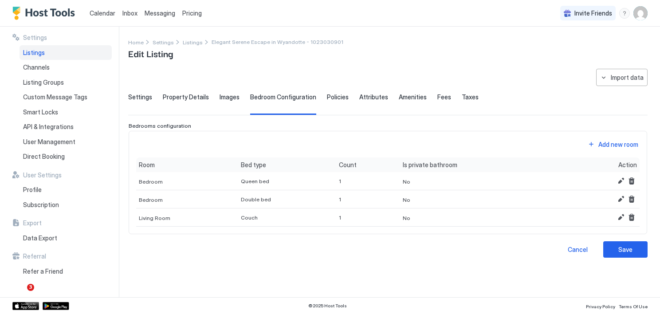
click at [337, 104] on div "Policies" at bounding box center [338, 104] width 22 height 22
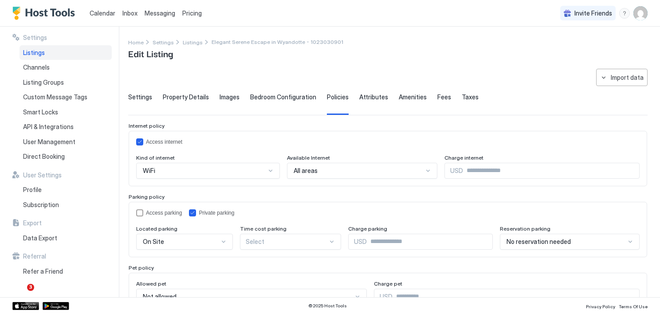
click at [366, 104] on div "Attributes" at bounding box center [373, 104] width 29 height 22
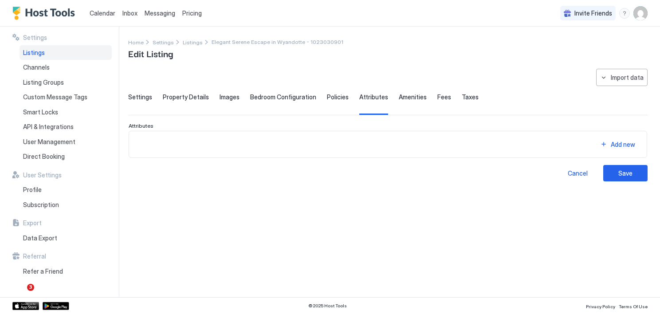
click at [402, 96] on span "Amenities" at bounding box center [413, 97] width 28 height 8
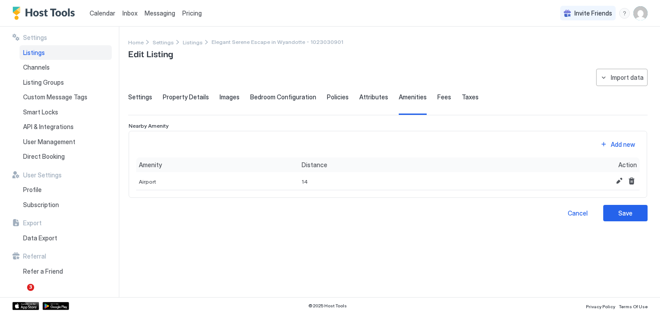
click at [437, 96] on span "Fees" at bounding box center [444, 97] width 14 height 8
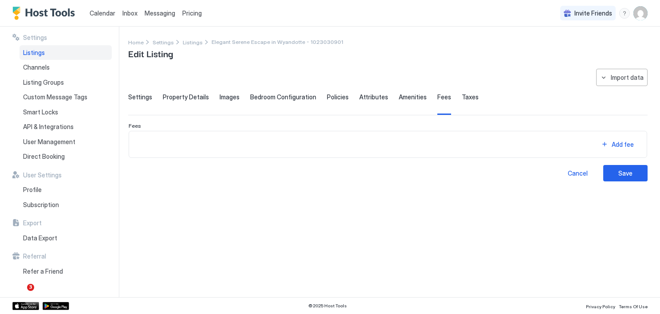
click at [462, 96] on span "Taxes" at bounding box center [470, 97] width 17 height 8
click at [37, 67] on span "Channels" at bounding box center [36, 67] width 27 height 8
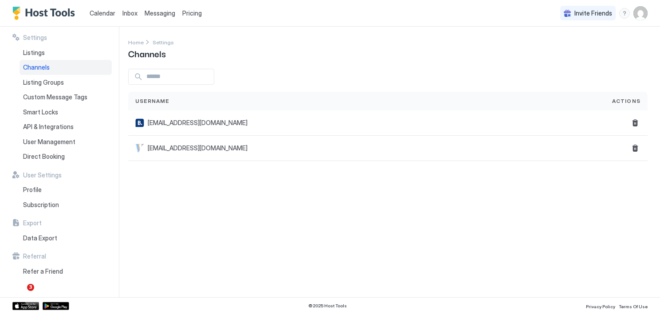
click at [157, 81] on input "Input Field" at bounding box center [178, 76] width 71 height 15
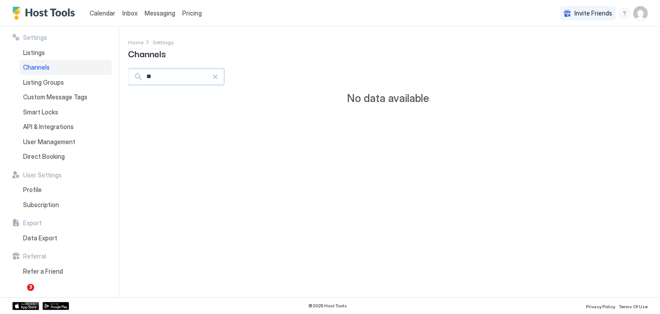
type input "*"
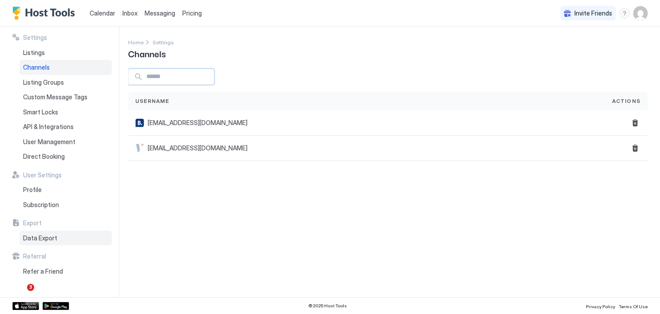
click at [45, 236] on span "Data Export" at bounding box center [40, 238] width 34 height 8
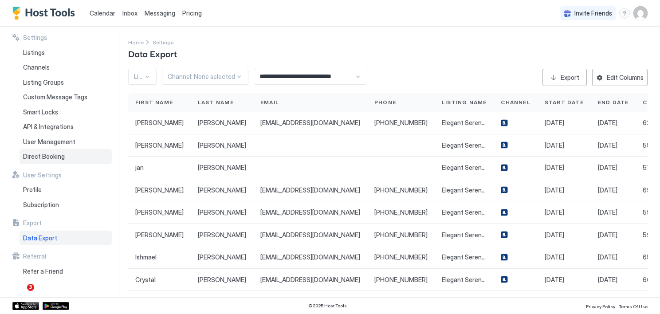
click at [40, 158] on span "Direct Booking" at bounding box center [44, 157] width 42 height 8
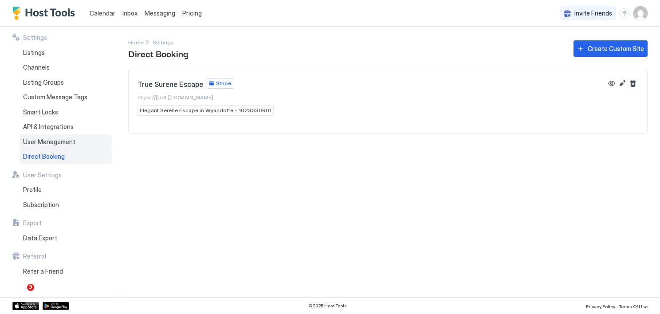
click at [41, 144] on span "User Management" at bounding box center [49, 142] width 52 height 8
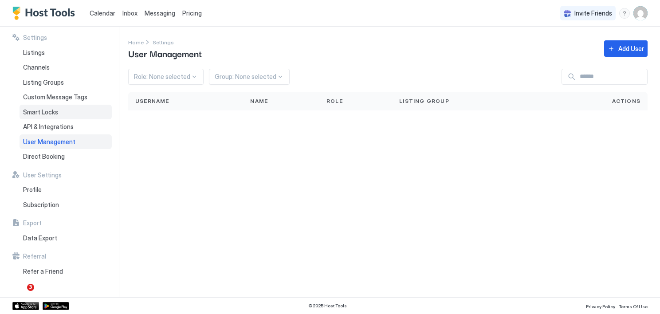
click at [44, 118] on div "Smart Locks" at bounding box center [66, 112] width 92 height 15
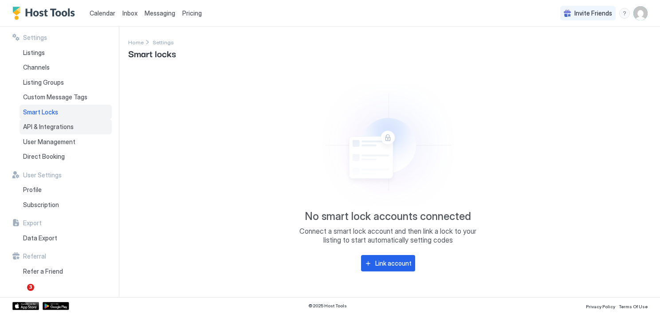
click at [43, 124] on span "API & Integrations" at bounding box center [48, 127] width 51 height 8
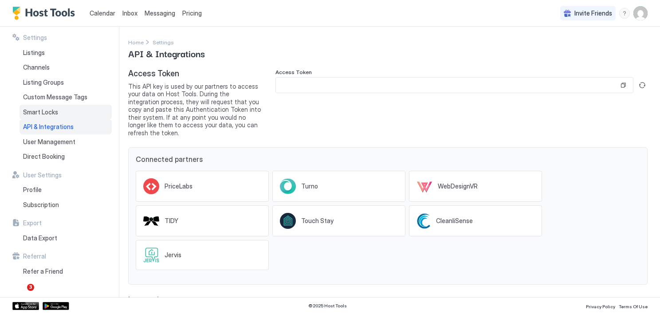
click at [43, 111] on span "Smart Locks" at bounding box center [40, 112] width 35 height 8
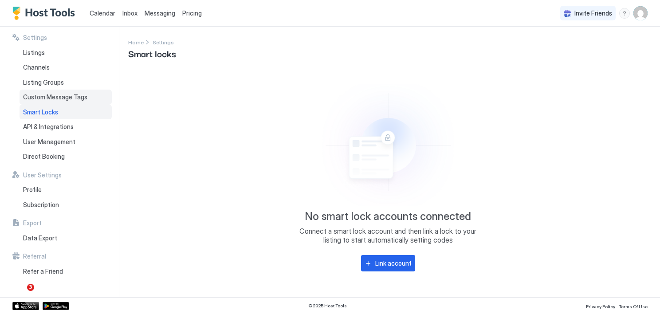
click at [44, 98] on span "Custom Message Tags" at bounding box center [55, 97] width 64 height 8
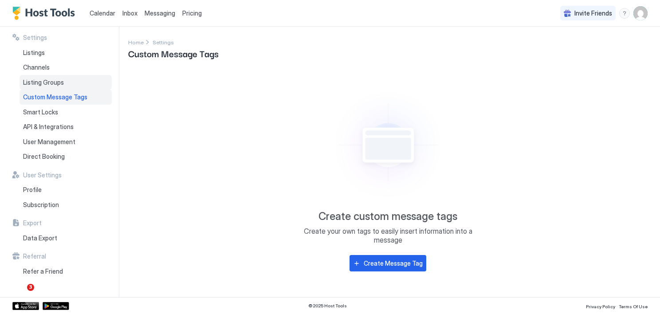
click at [39, 82] on span "Listing Groups" at bounding box center [43, 82] width 41 height 8
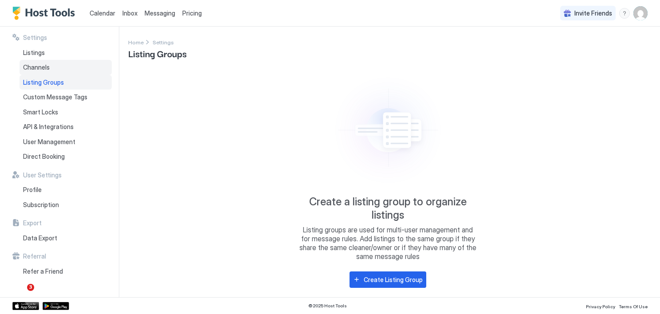
click at [31, 67] on span "Channels" at bounding box center [36, 67] width 27 height 8
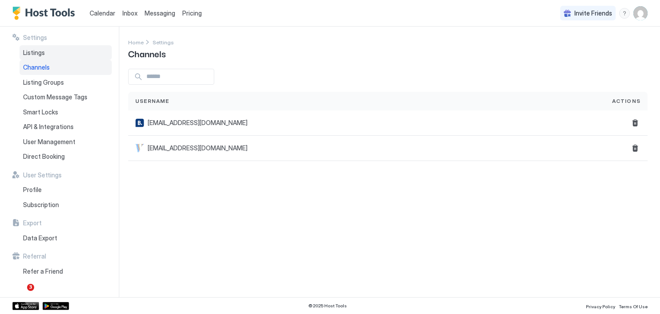
click at [35, 47] on div "Listings" at bounding box center [66, 52] width 92 height 15
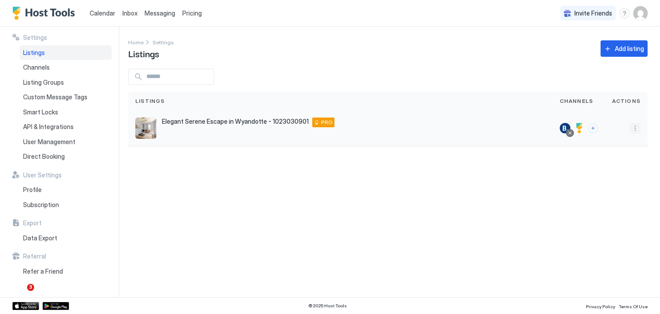
click at [633, 129] on button "More options" at bounding box center [635, 128] width 11 height 11
click at [612, 182] on span "Connect Channel" at bounding box center [617, 183] width 44 height 7
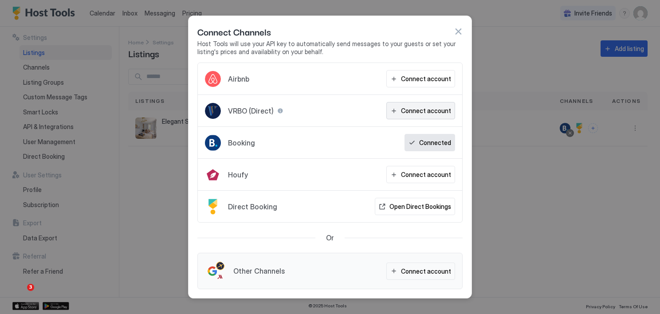
click at [409, 102] on button "Connect account" at bounding box center [420, 110] width 69 height 17
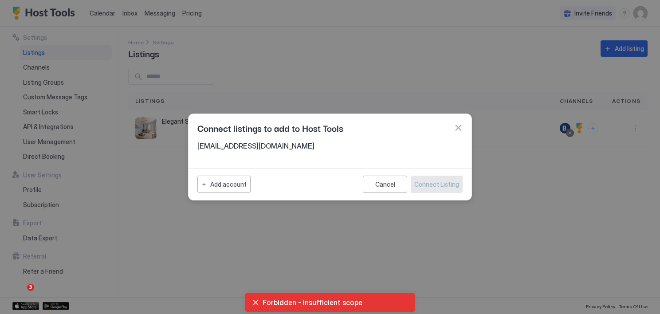
click at [418, 28] on div at bounding box center [330, 157] width 660 height 314
